Goal: Task Accomplishment & Management: Manage account settings

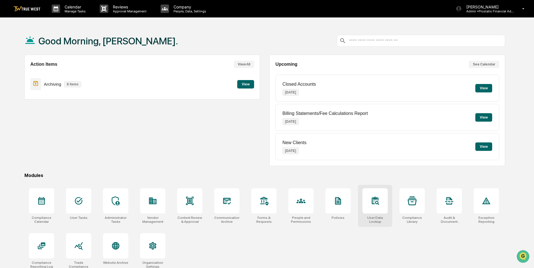
click at [379, 205] on div at bounding box center [374, 200] width 25 height 25
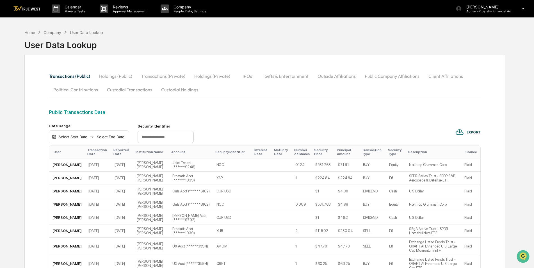
click at [141, 89] on button "Custodial Transactions" at bounding box center [129, 89] width 54 height 13
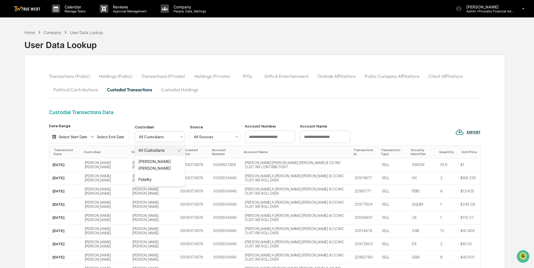
click at [163, 138] on div at bounding box center [158, 137] width 38 height 6
click at [30, 34] on div "Home" at bounding box center [29, 32] width 11 height 5
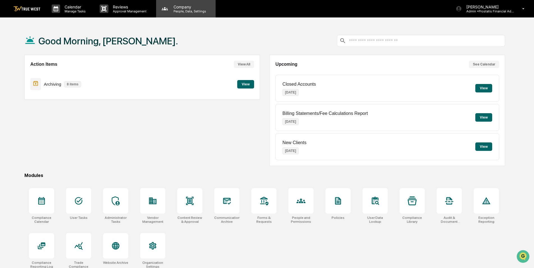
click at [179, 11] on p "People, Data, Settings" at bounding box center [189, 11] width 40 height 4
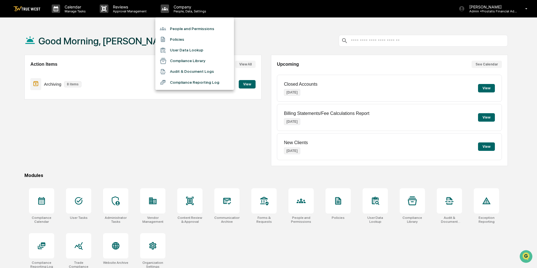
click at [176, 29] on li "People and Permissions" at bounding box center [194, 28] width 79 height 11
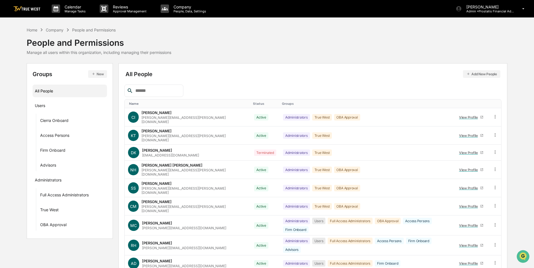
click at [483, 74] on button "Add New People" at bounding box center [481, 74] width 37 height 8
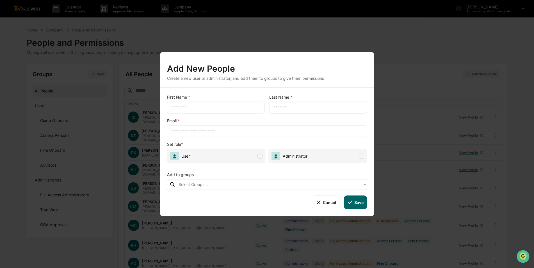
click at [262, 42] on div "Add New People Create a new user or administrator, and add them to groups to gi…" at bounding box center [267, 134] width 534 height 268
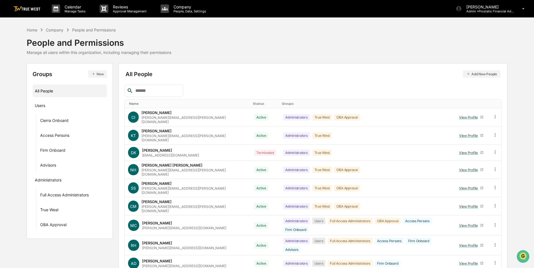
click at [148, 91] on input "text" at bounding box center [157, 90] width 48 height 7
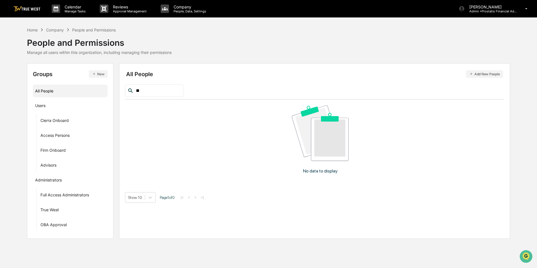
type input "*"
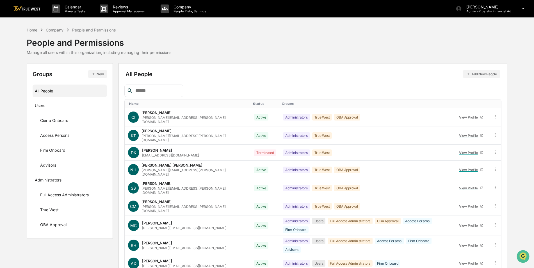
click at [483, 75] on button "Add New People" at bounding box center [481, 74] width 37 height 8
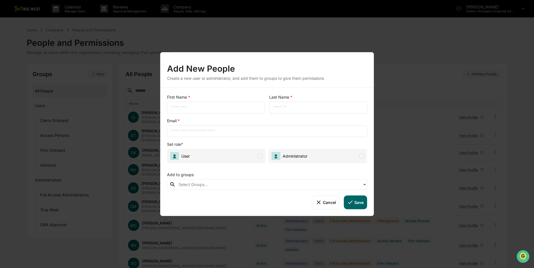
click at [189, 103] on div "​" at bounding box center [216, 108] width 98 height 12
click at [187, 107] on input "text" at bounding box center [215, 108] width 89 height 6
click at [201, 30] on div "Add New People Create a new user or administrator, and add them to groups to gi…" at bounding box center [267, 134] width 534 height 268
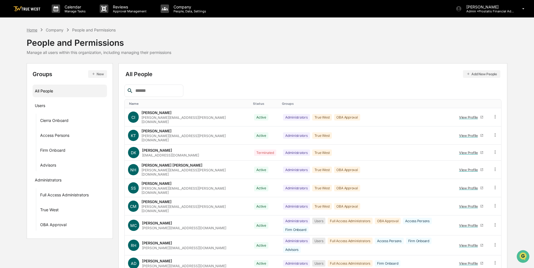
click at [34, 29] on div "Home" at bounding box center [32, 30] width 11 height 5
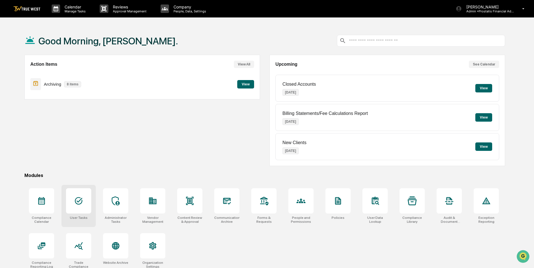
click at [79, 203] on icon at bounding box center [78, 200] width 9 height 9
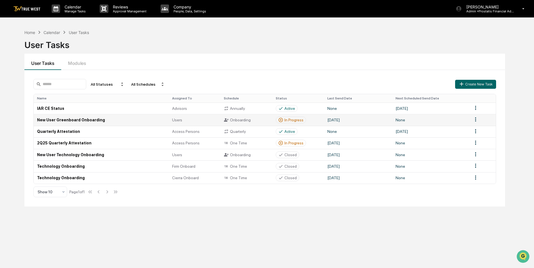
click at [81, 121] on td "New User Greenboard Onboarding" at bounding box center [101, 120] width 135 height 12
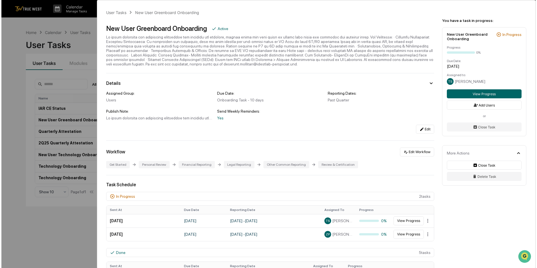
scroll to position [28, 0]
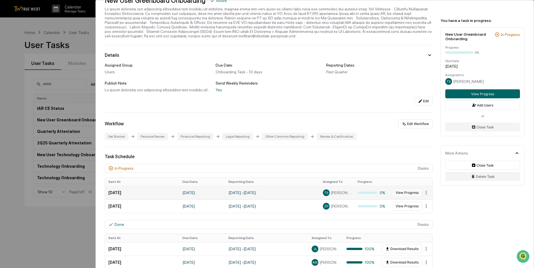
click at [400, 191] on button "View Progress" at bounding box center [407, 192] width 30 height 9
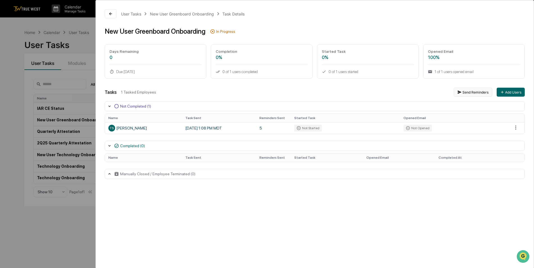
click at [470, 92] on button "Send Reminders" at bounding box center [472, 92] width 38 height 9
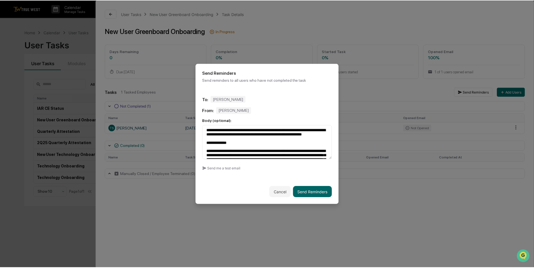
scroll to position [118, 0]
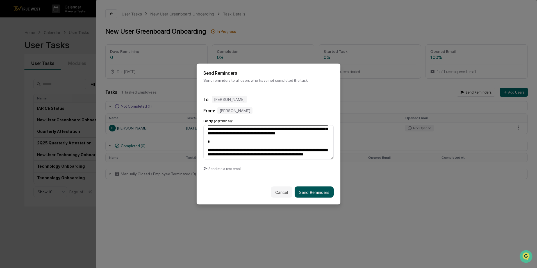
type textarea "**********"
click at [304, 192] on button "Send Reminders" at bounding box center [313, 191] width 39 height 11
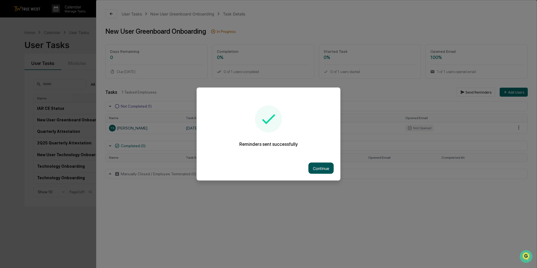
click at [314, 170] on button "Continue" at bounding box center [320, 167] width 25 height 11
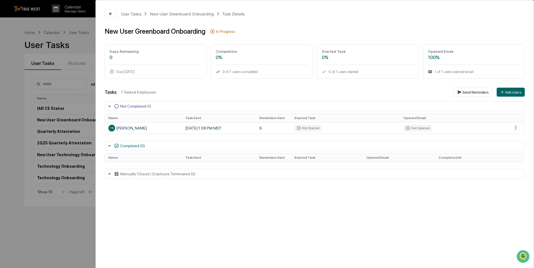
click at [65, 218] on div "User Tasks New User Greenboard Onboarding Task Details New User Greenboard Onbo…" at bounding box center [267, 134] width 534 height 268
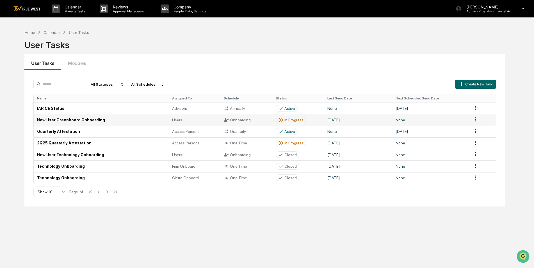
click at [66, 121] on td "New User Greenboard Onboarding" at bounding box center [101, 120] width 135 height 12
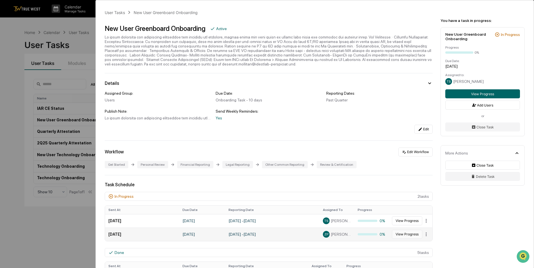
click at [403, 235] on button "View Progress" at bounding box center [407, 234] width 30 height 9
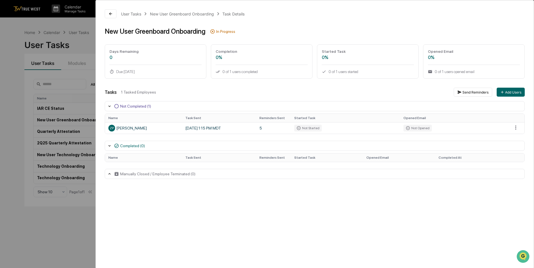
click at [76, 227] on div "User Tasks New User Greenboard Onboarding Task Details New User Greenboard Onbo…" at bounding box center [267, 134] width 534 height 268
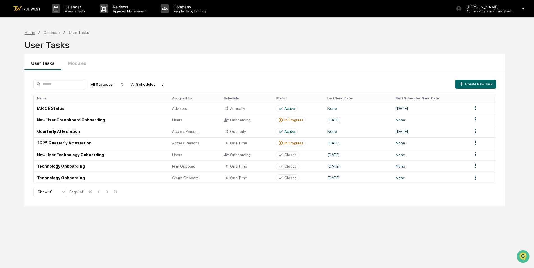
click at [30, 30] on div "Home" at bounding box center [29, 32] width 11 height 5
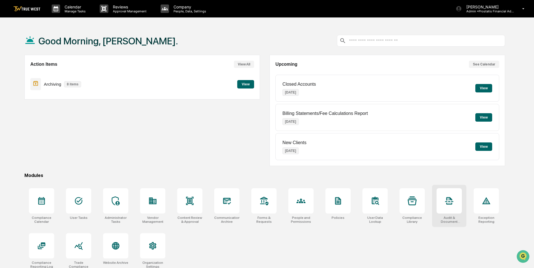
click at [446, 209] on div at bounding box center [448, 200] width 25 height 25
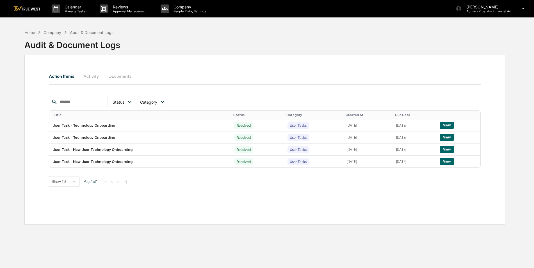
click at [114, 75] on button "Documents" at bounding box center [120, 75] width 32 height 13
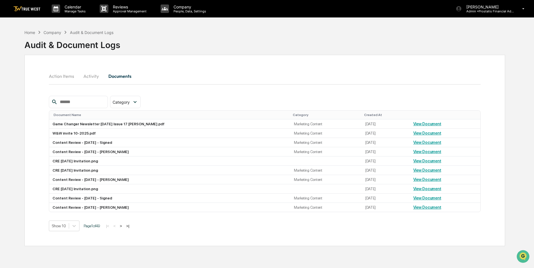
click at [87, 102] on input "text" at bounding box center [82, 101] width 48 height 7
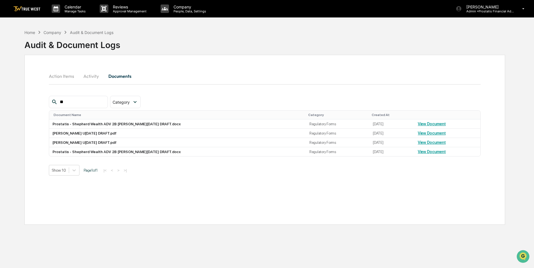
type input "*"
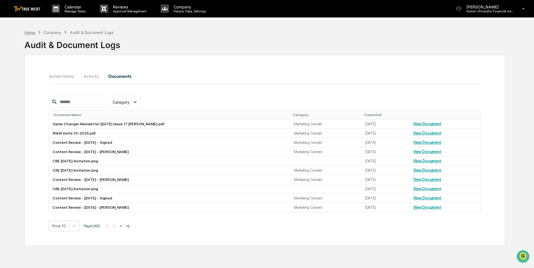
click at [33, 32] on div "Home" at bounding box center [29, 32] width 11 height 5
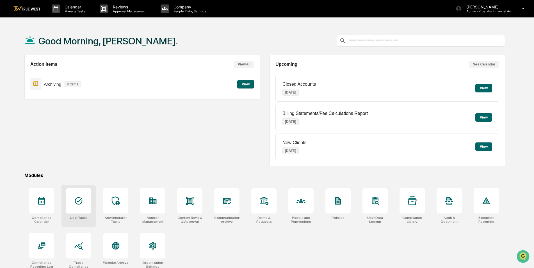
click at [81, 207] on div at bounding box center [78, 200] width 25 height 25
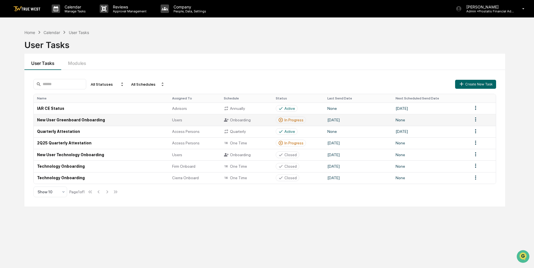
click at [70, 120] on td "New User Greenboard Onboarding" at bounding box center [101, 120] width 135 height 12
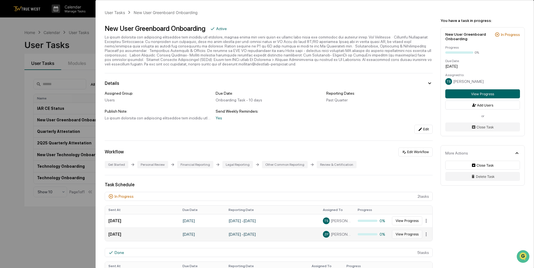
click at [404, 233] on button "View Progress" at bounding box center [407, 234] width 30 height 9
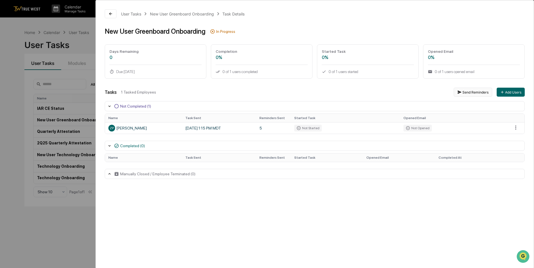
click at [474, 91] on button "Send Reminders" at bounding box center [472, 92] width 38 height 9
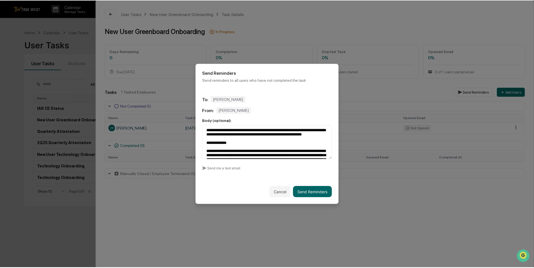
scroll to position [118, 0]
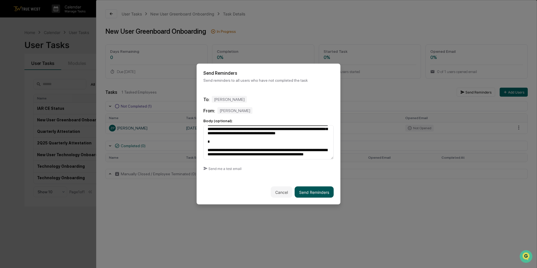
type textarea "**********"
click at [314, 190] on button "Send Reminders" at bounding box center [313, 191] width 39 height 11
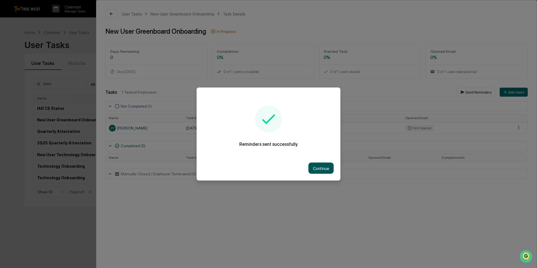
click at [327, 165] on button "Continue" at bounding box center [320, 167] width 25 height 11
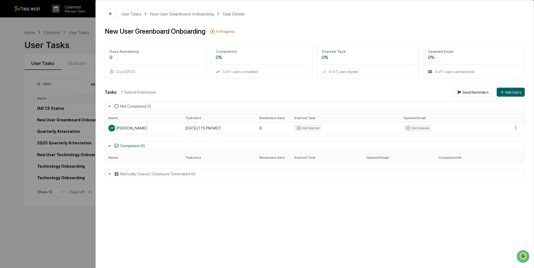
click at [55, 220] on div "User Tasks New User Greenboard Onboarding Task Details New User Greenboard Onbo…" at bounding box center [267, 134] width 534 height 268
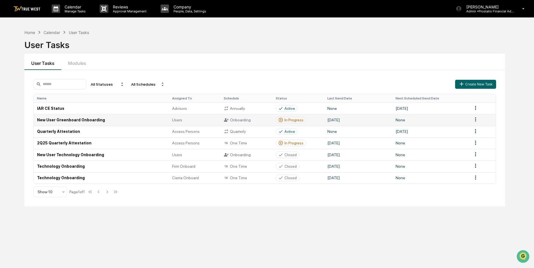
click at [49, 117] on td "New User Greenboard Onboarding" at bounding box center [101, 120] width 135 height 12
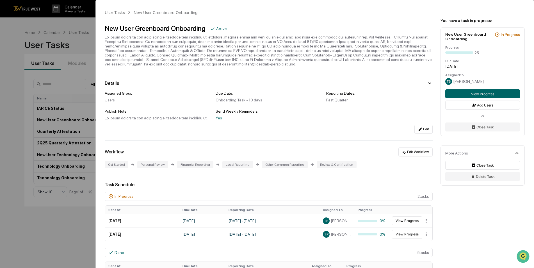
click at [59, 230] on div "User Tasks New User Greenboard Onboarding New User Greenboard Onboarding Active…" at bounding box center [267, 134] width 534 height 268
